Goal: Task Accomplishment & Management: Manage account settings

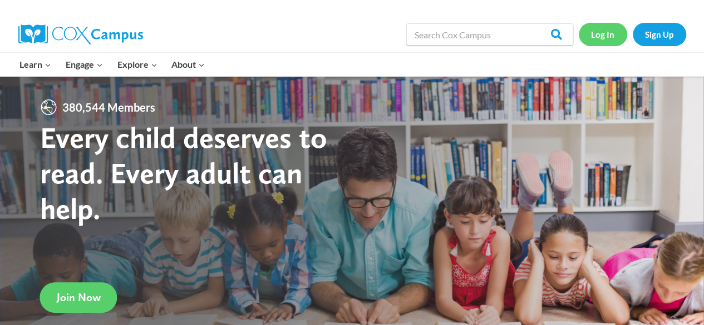
click at [602, 32] on link "Log In" at bounding box center [603, 34] width 48 height 23
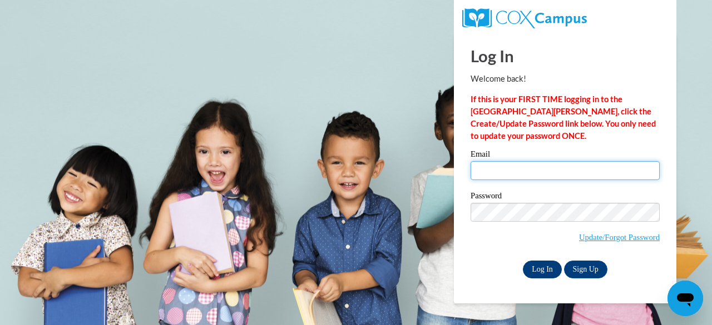
type input "[PERSON_NAME][EMAIL_ADDRESS][PERSON_NAME][DOMAIN_NAME]"
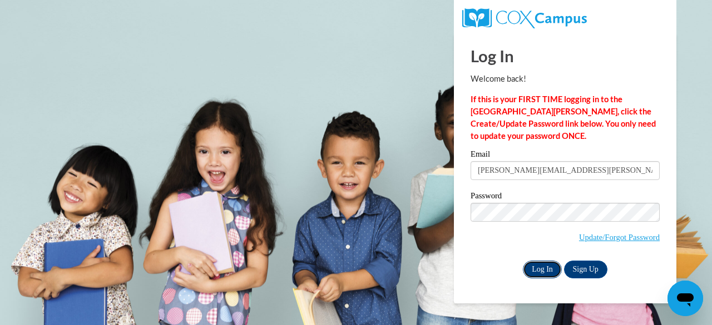
click at [544, 268] on input "Log In" at bounding box center [542, 270] width 39 height 18
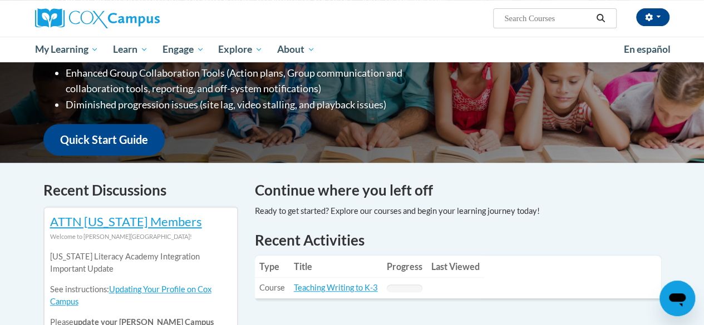
scroll to position [293, 0]
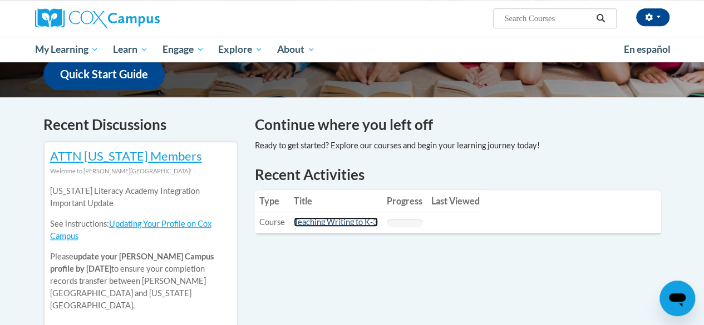
click at [354, 221] on link "Teaching Writing to K-3" at bounding box center [336, 222] width 84 height 9
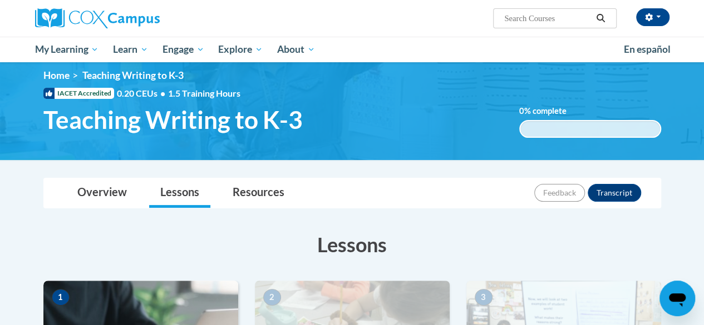
scroll to position [9, 0]
